Goal: Information Seeking & Learning: Learn about a topic

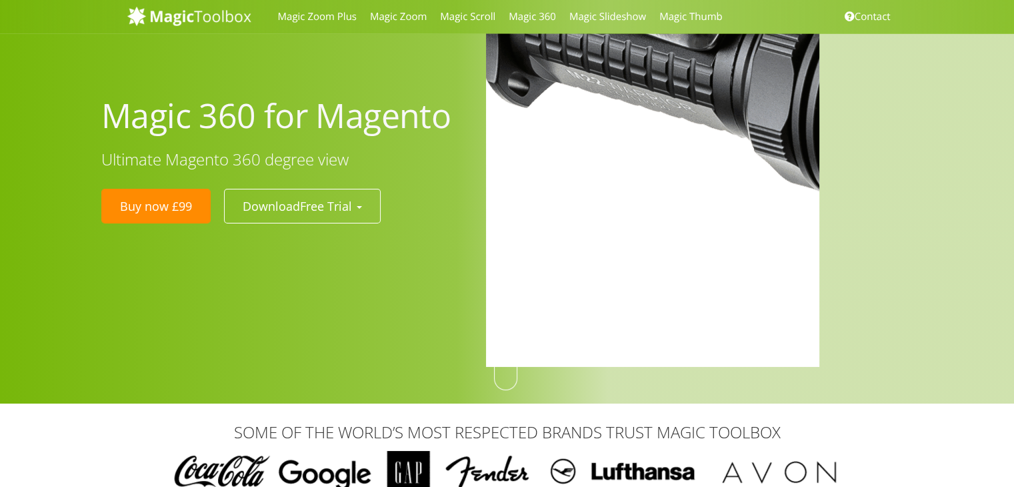
drag, startPoint x: 653, startPoint y: 181, endPoint x: 539, endPoint y: 236, distance: 126.8
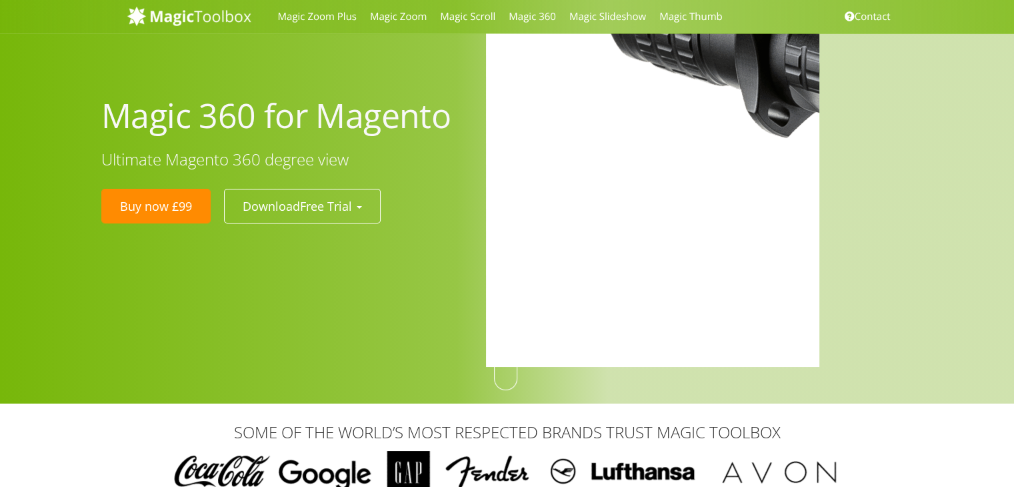
drag, startPoint x: 544, startPoint y: 221, endPoint x: 820, endPoint y: 217, distance: 275.5
click at [564, 221] on img at bounding box center [954, 103] width 1000 height 1000
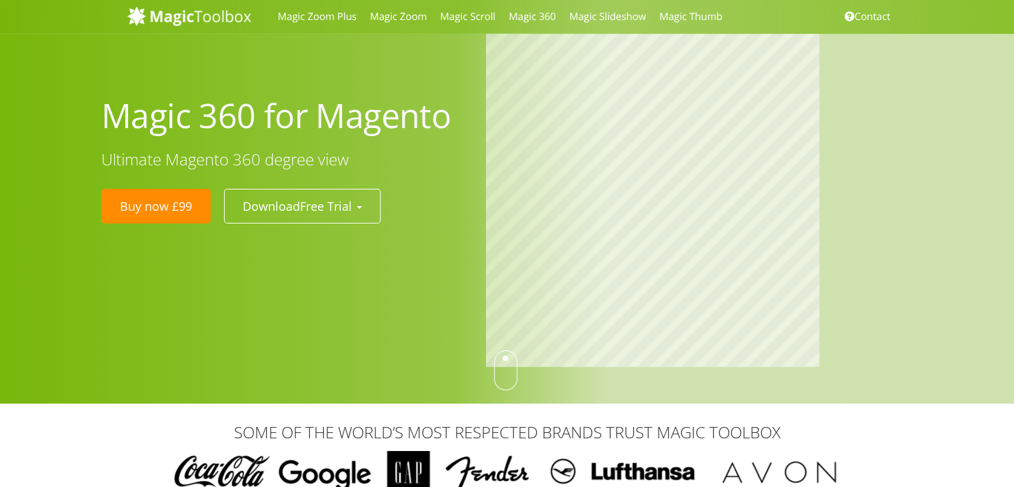
click at [864, 217] on div at bounding box center [707, 201] width 462 height 337
click at [808, 373] on div "Magic 360 for Magento Ultimate Magento 360 degree view Buy now £99 Download Fre…" at bounding box center [507, 202] width 1014 height 404
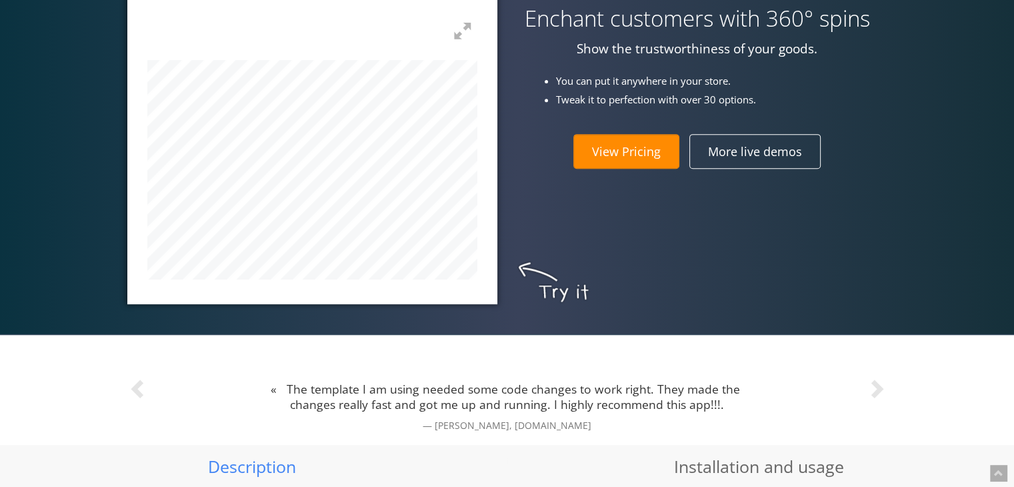
scroll to position [556, 0]
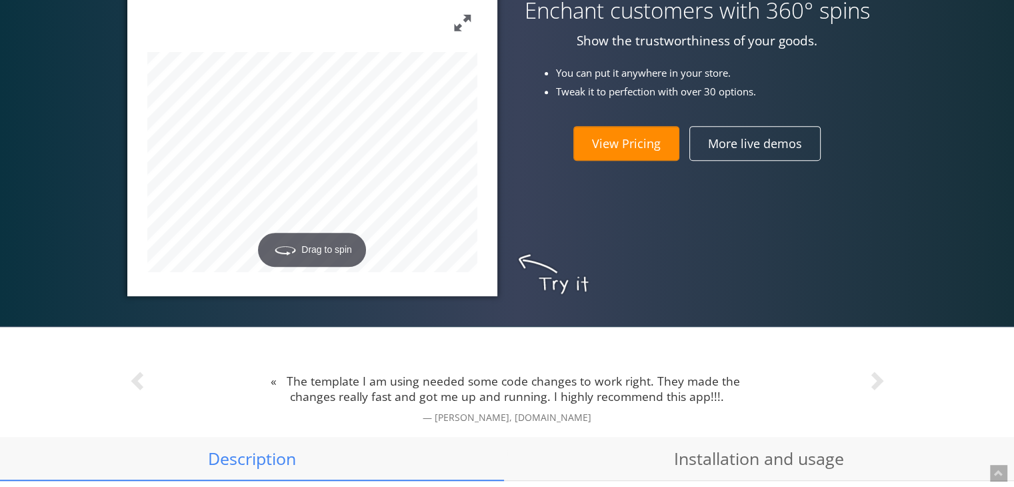
click at [466, 30] on button at bounding box center [462, 23] width 29 height 29
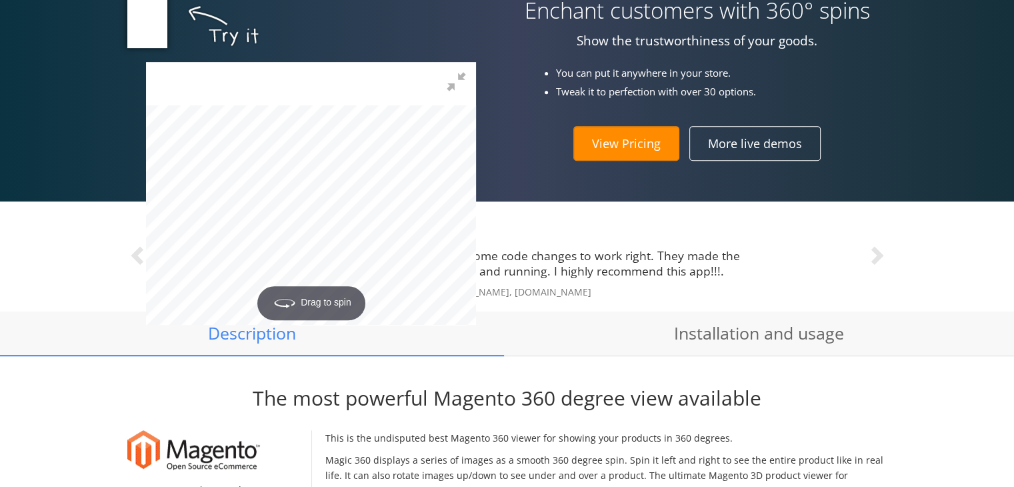
scroll to position [0, 0]
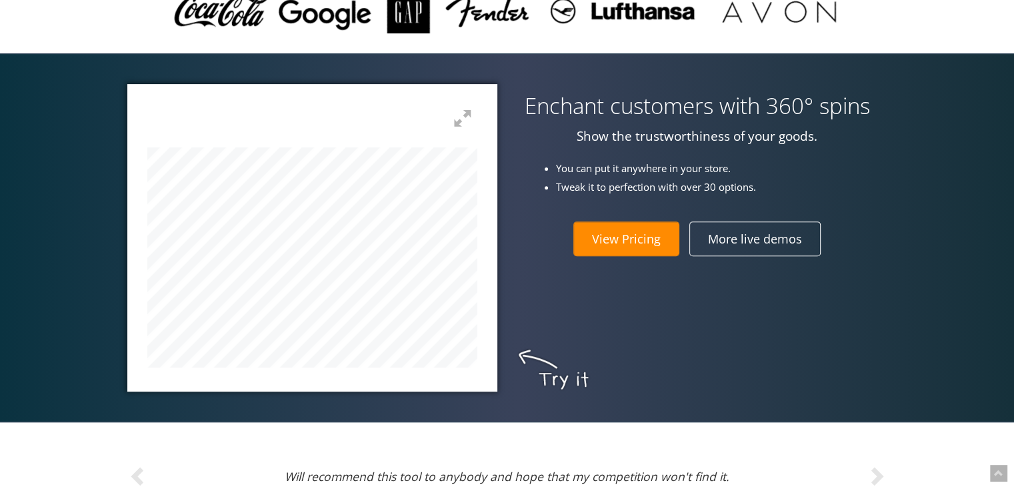
scroll to position [462, 0]
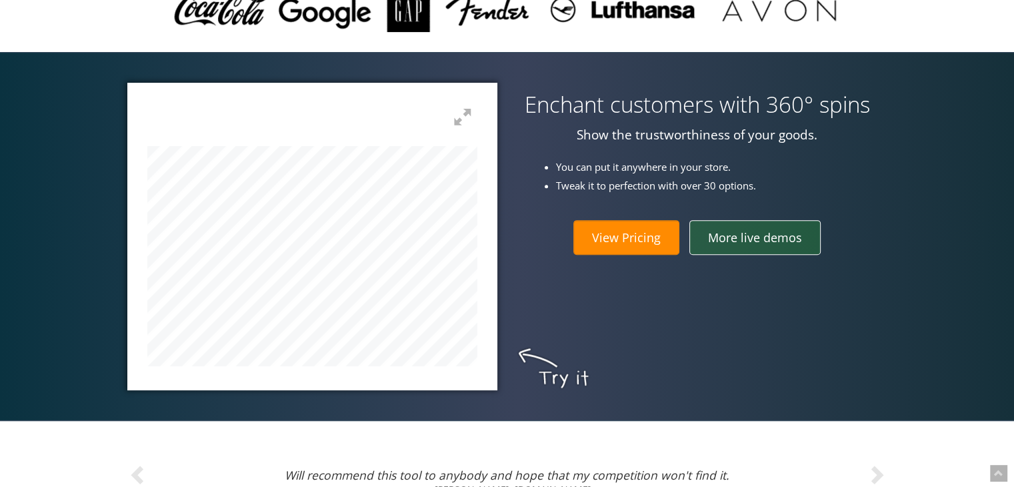
click at [788, 241] on link "More live demos" at bounding box center [755, 237] width 131 height 35
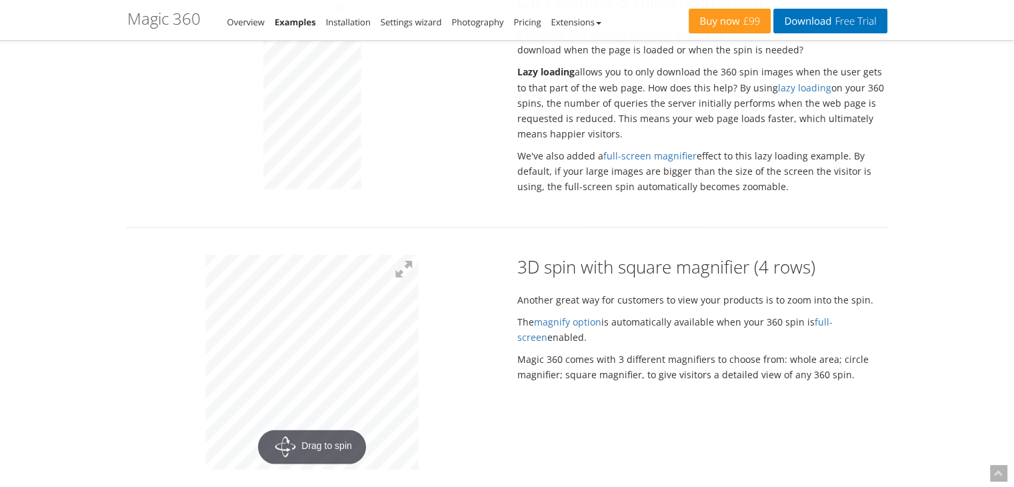
scroll to position [2578, 0]
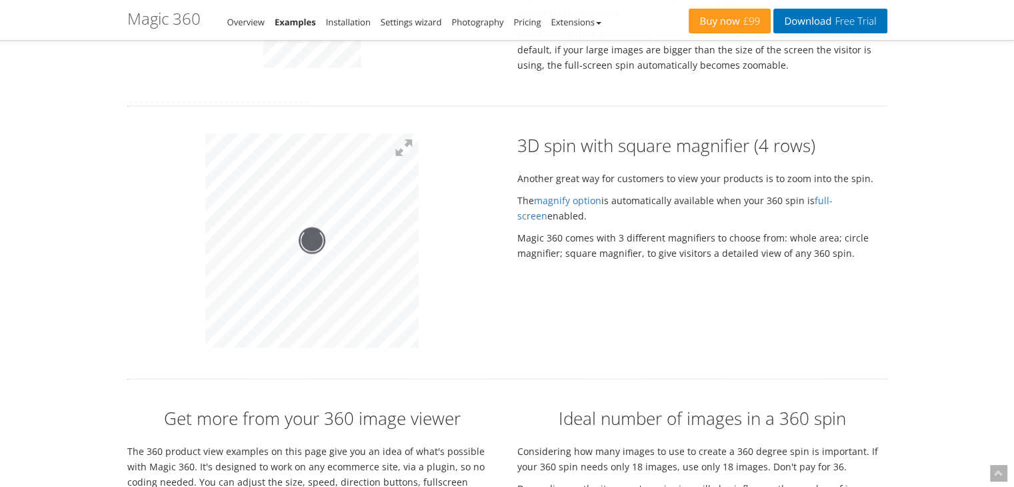
click at [632, 211] on div "3D spin with square magnifier (4 rows) Another great way for customers to view …" at bounding box center [703, 200] width 390 height 134
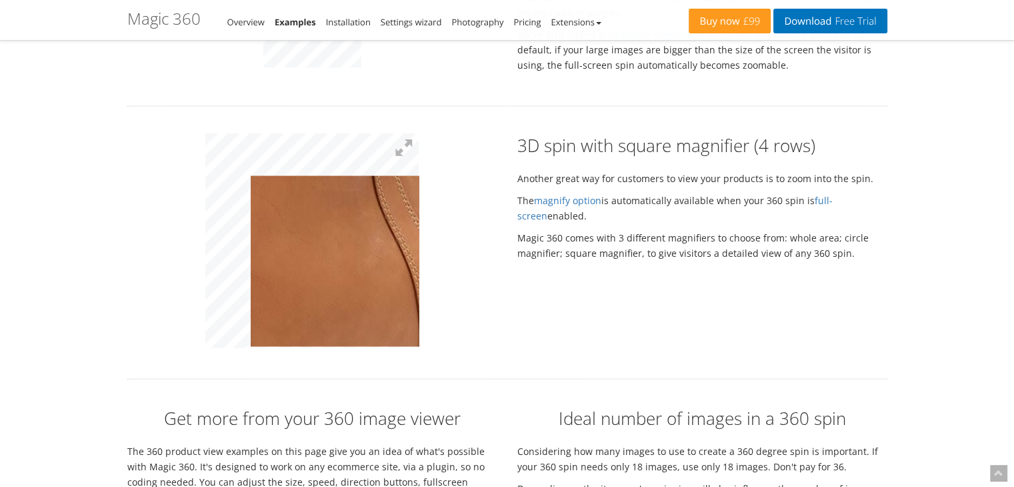
click at [499, 291] on div at bounding box center [312, 242] width 390 height 219
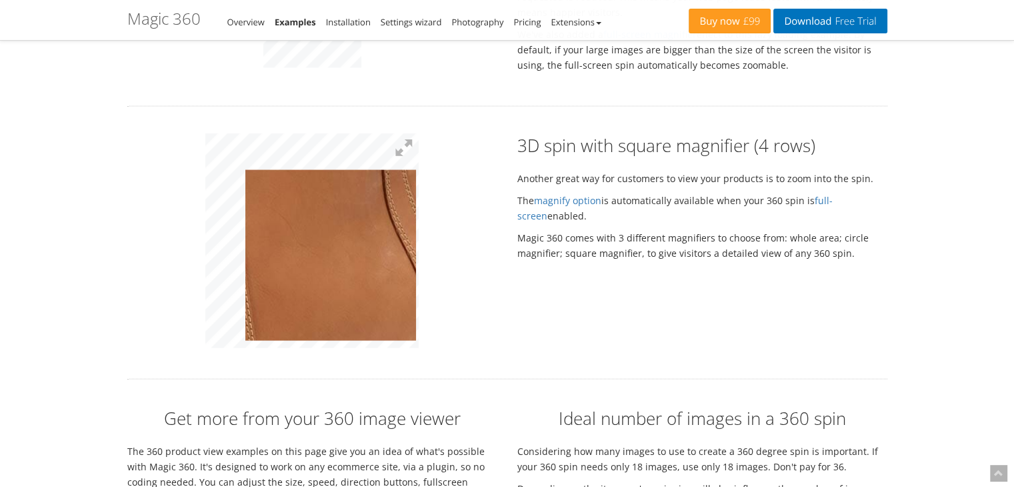
click at [331, 237] on img at bounding box center [272, 209] width 667 height 673
